Goal: Task Accomplishment & Management: Manage account settings

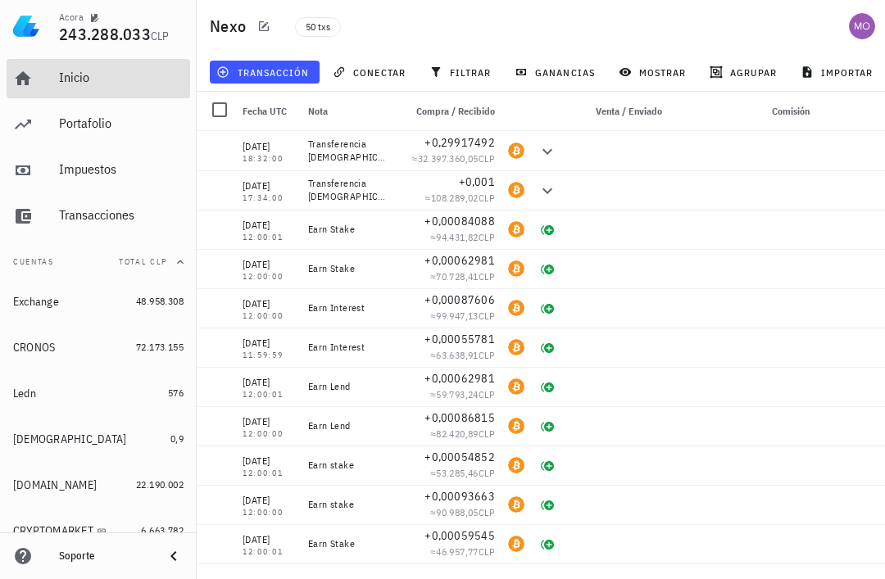
click at [66, 93] on div "Inicio" at bounding box center [121, 78] width 125 height 37
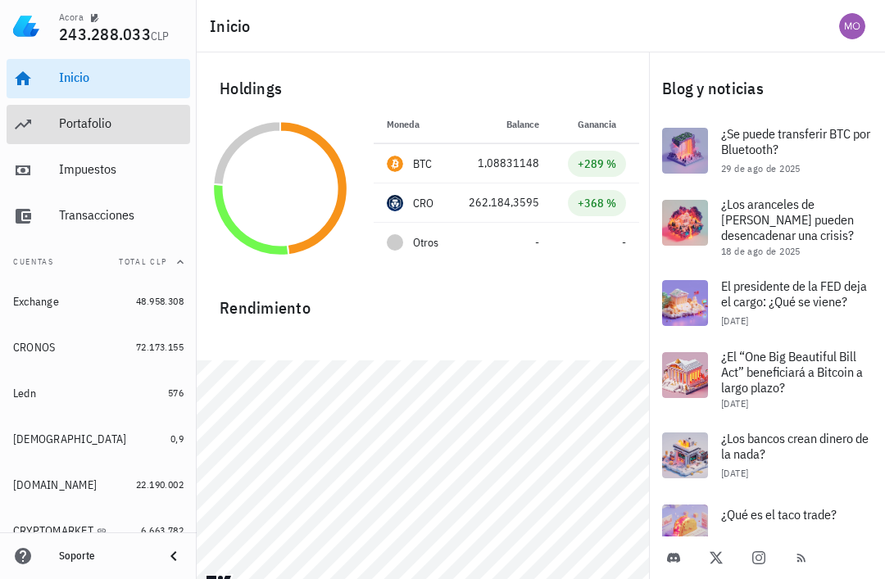
click at [71, 134] on div "Portafolio" at bounding box center [121, 124] width 125 height 37
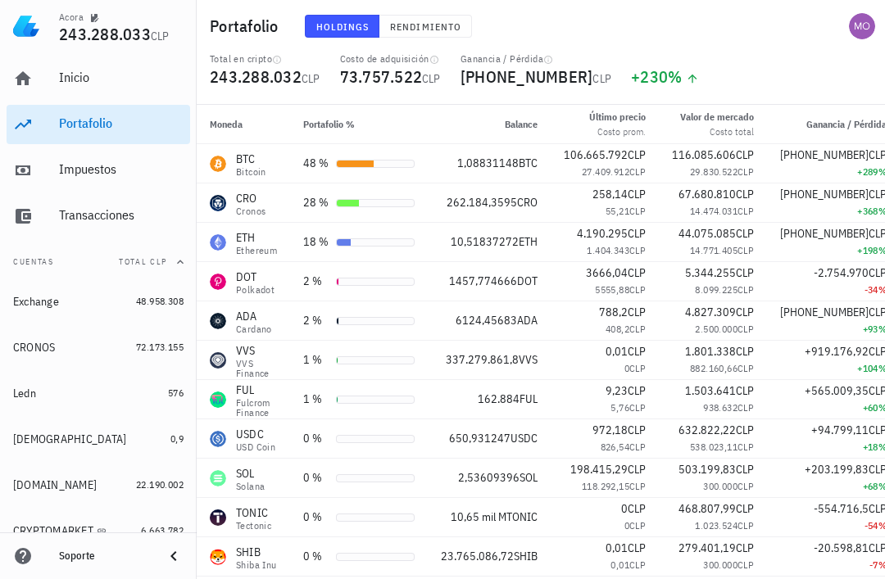
click at [416, 20] on span "Rendimiento" at bounding box center [425, 26] width 72 height 12
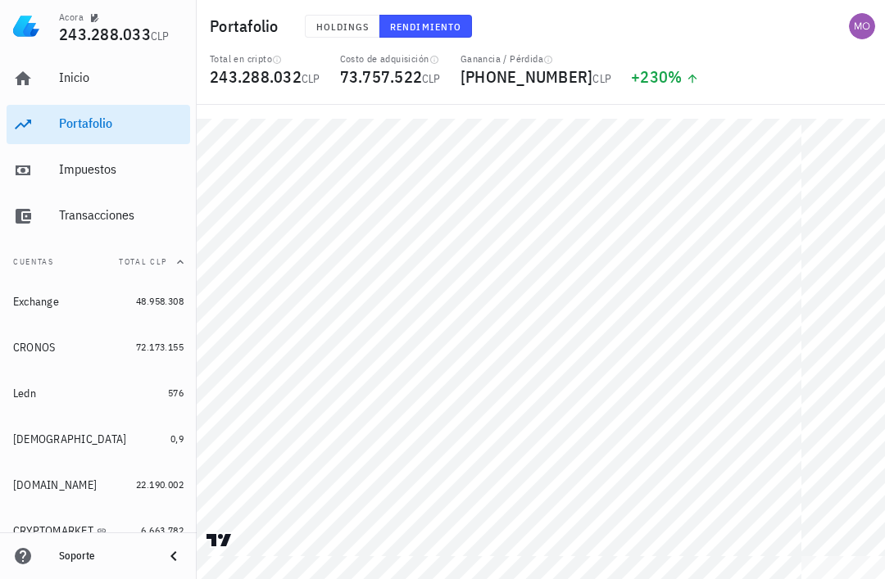
click at [860, 16] on div "avatar" at bounding box center [862, 26] width 26 height 26
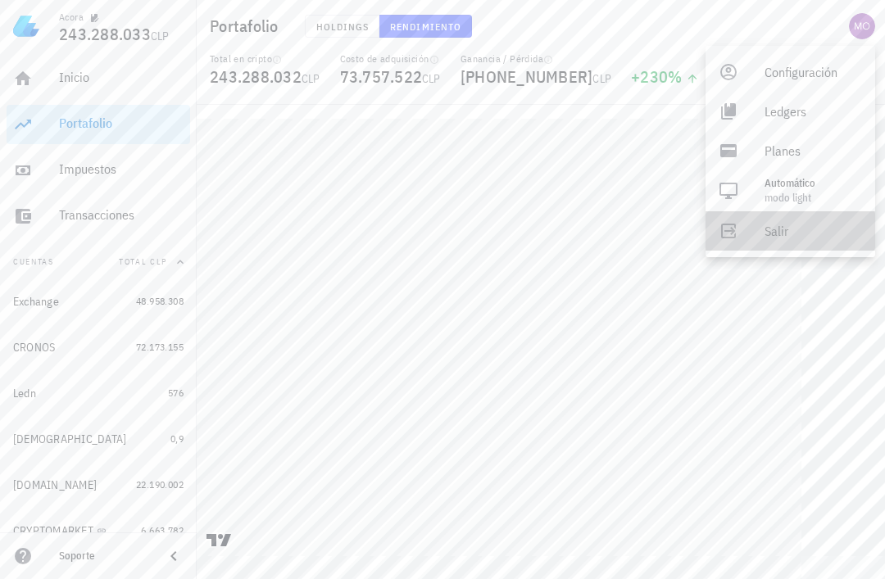
click at [758, 230] on link "Salir" at bounding box center [791, 230] width 170 height 39
